Goal: Information Seeking & Learning: Learn about a topic

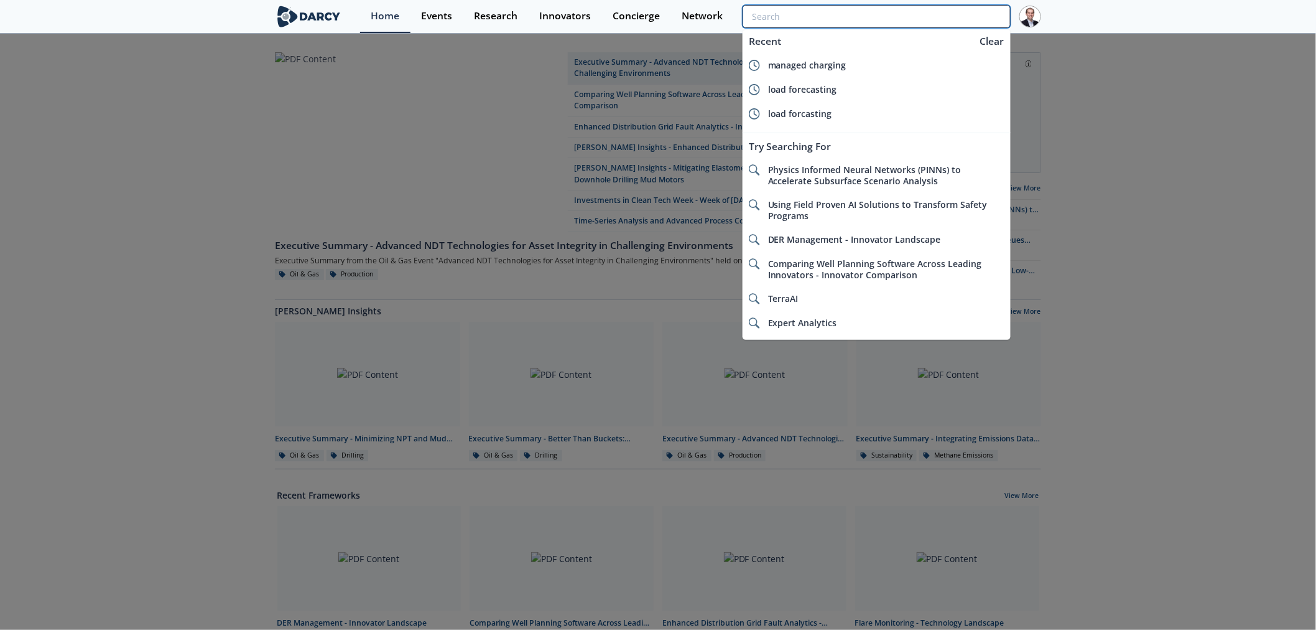
click at [957, 12] on input "search" at bounding box center [877, 16] width 268 height 23
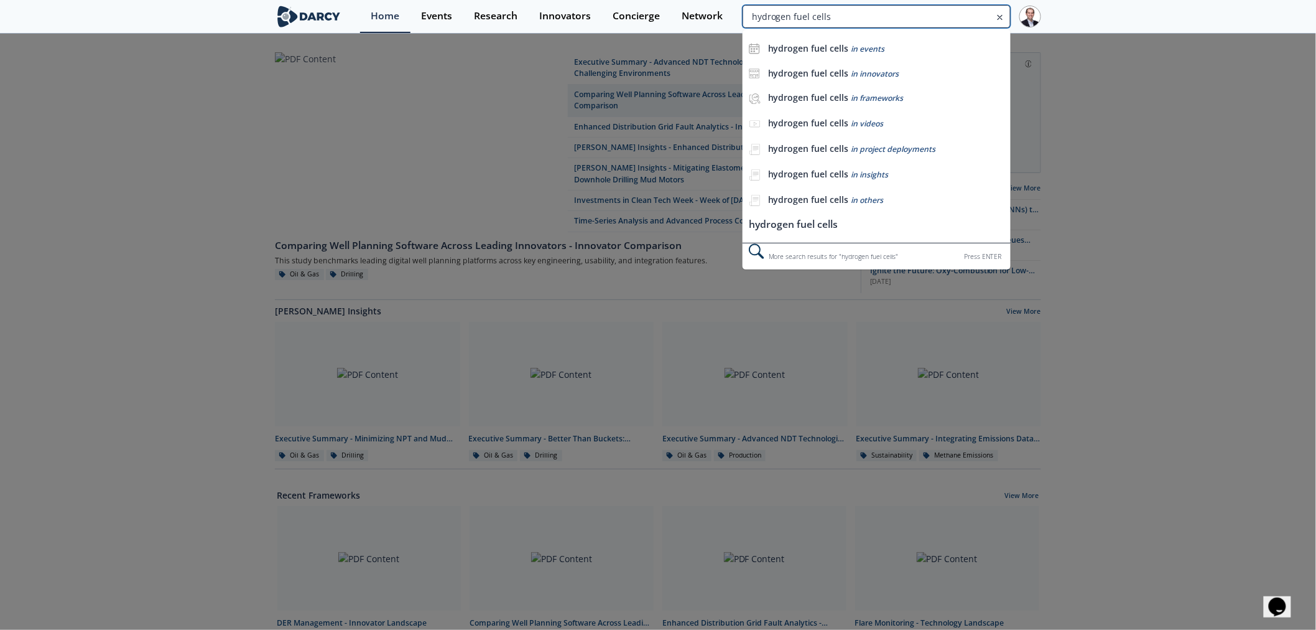
type input "hydrogen fuel cells"
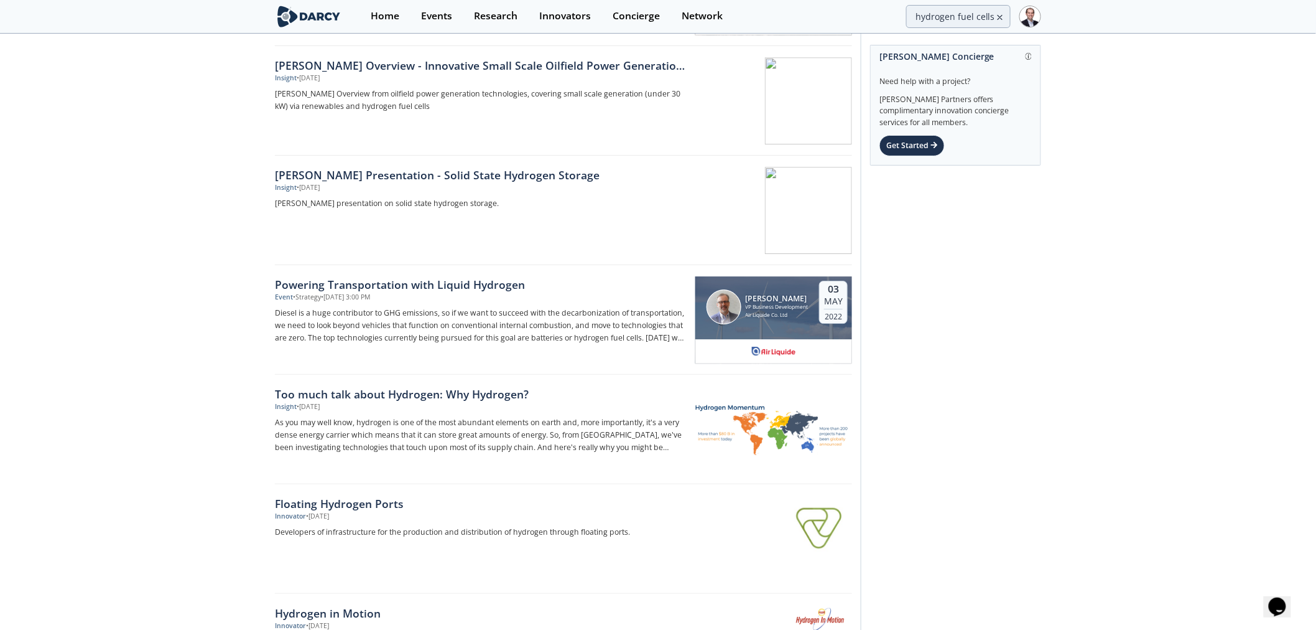
scroll to position [1713, 0]
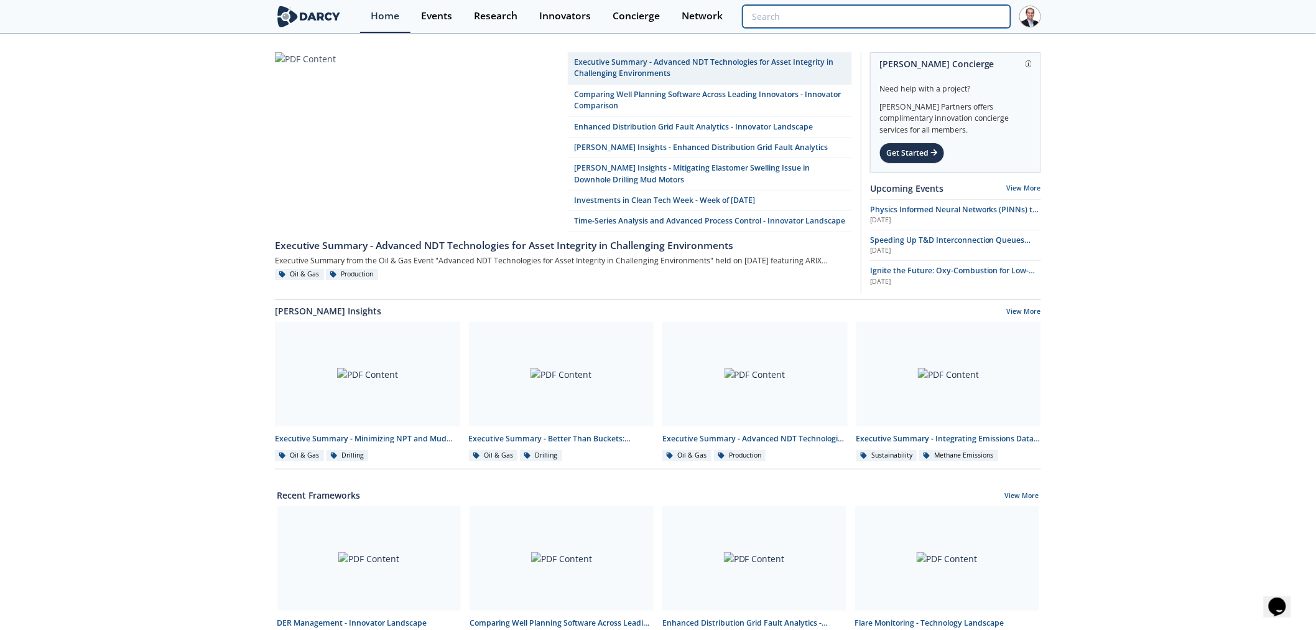
click at [917, 16] on input "search" at bounding box center [877, 16] width 268 height 23
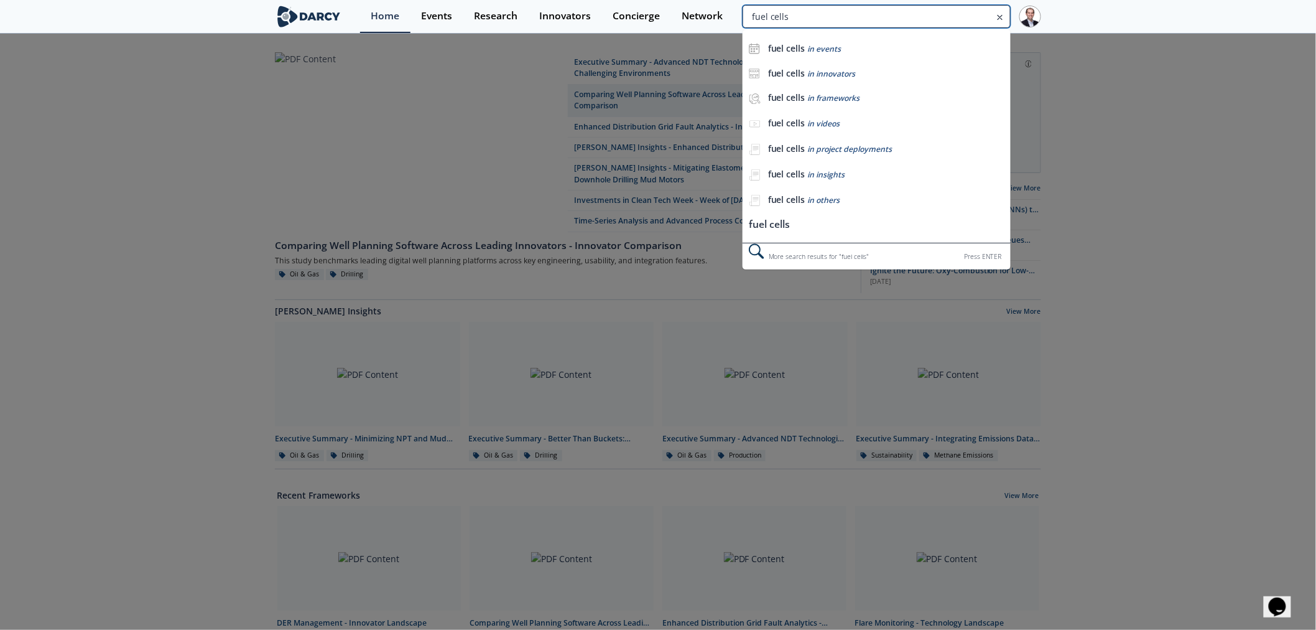
type input "fuel cells"
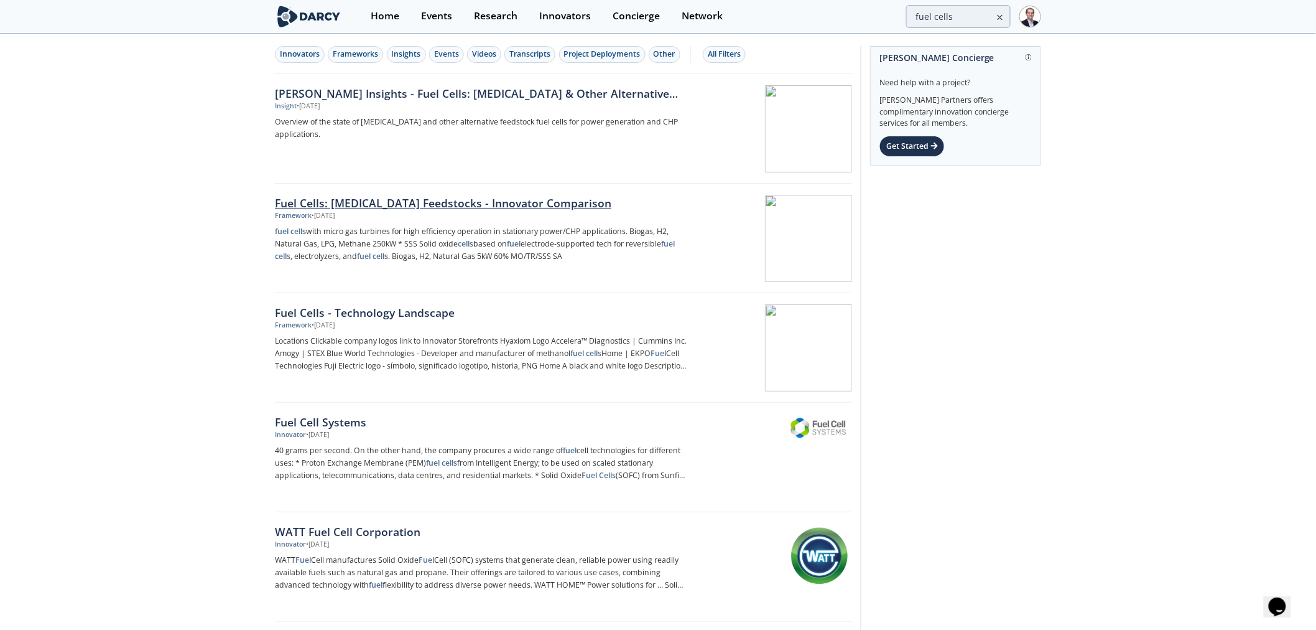
click at [521, 202] on div "Fuel Cells: [MEDICAL_DATA] Feedstocks - Innovator Comparison" at bounding box center [481, 203] width 412 height 16
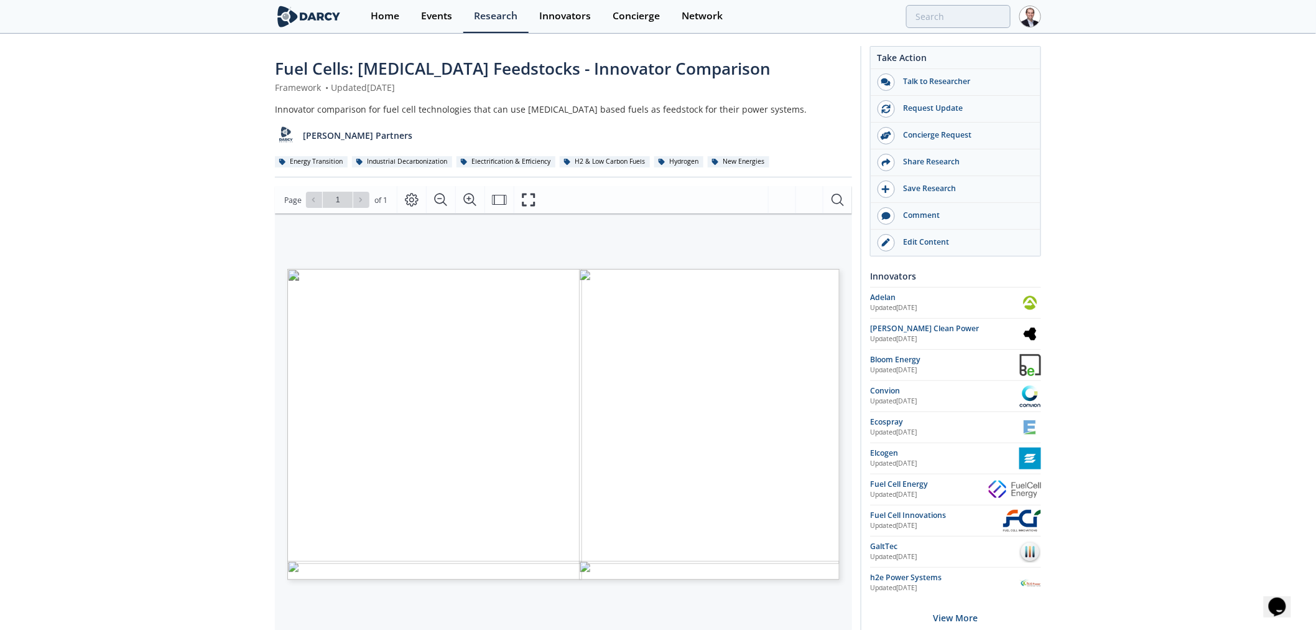
type input "fuel cells"
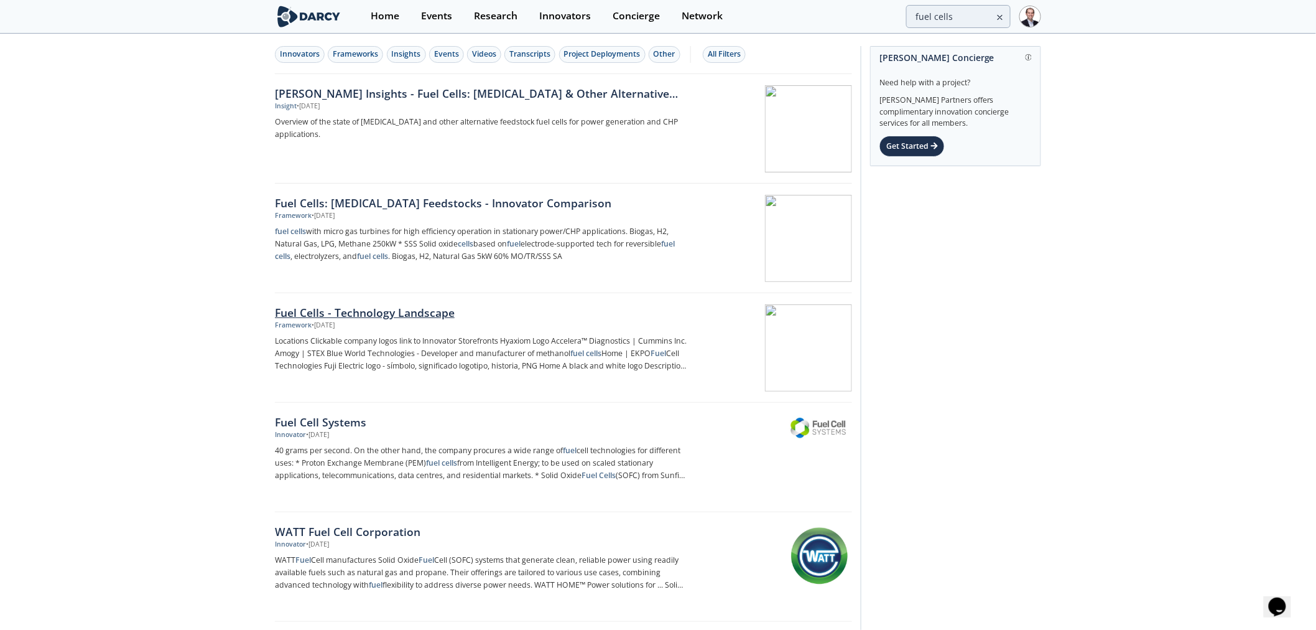
click at [364, 312] on div "Fuel Cells - Technology Landscape" at bounding box center [481, 312] width 412 height 16
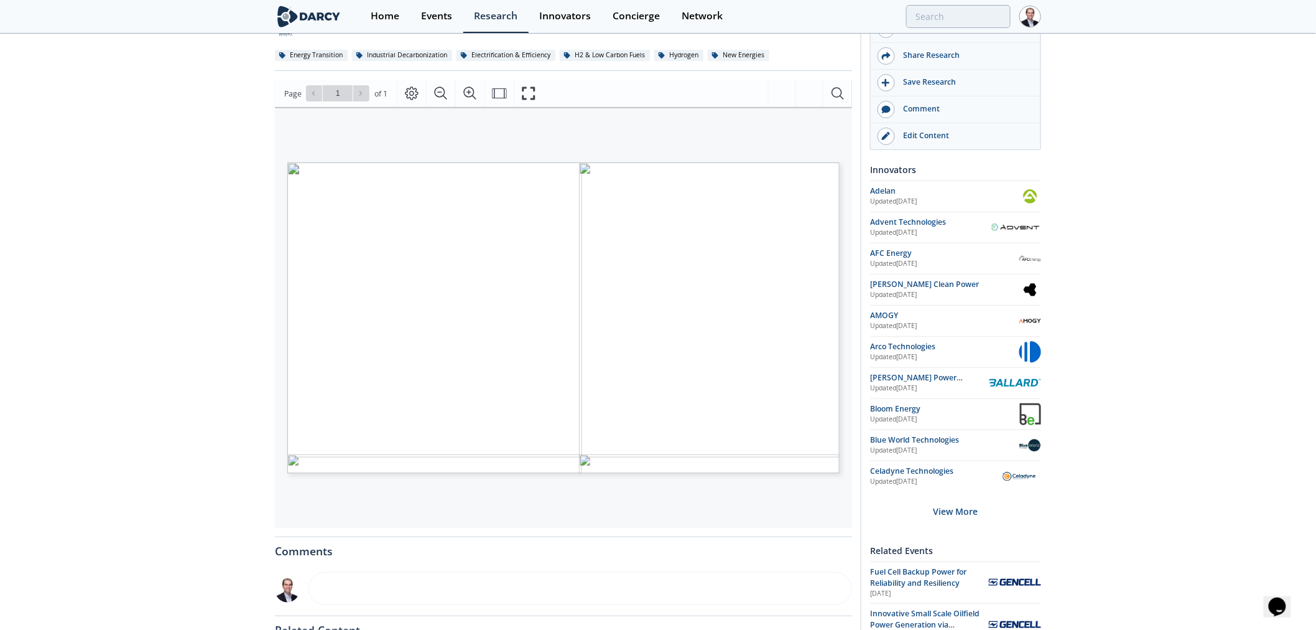
scroll to position [138, 0]
